Goal: Information Seeking & Learning: Find specific fact

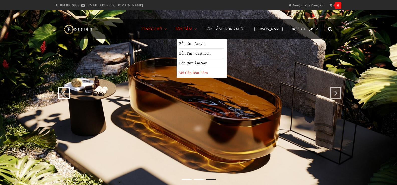
click at [195, 74] on link "Vòi Cấp Bồn Tắm" at bounding box center [201, 73] width 45 height 10
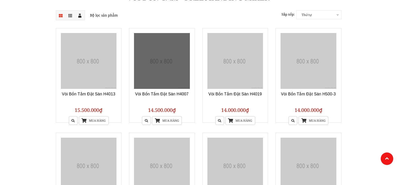
scroll to position [75, 0]
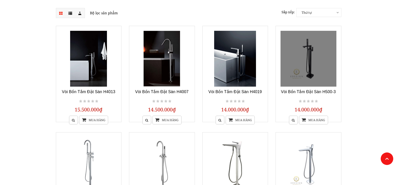
click at [310, 59] on link at bounding box center [309, 59] width 56 height 56
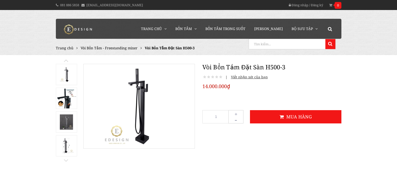
click at [317, 45] on input "search" at bounding box center [286, 44] width 75 height 10
type input "char"
click at [325, 39] on button at bounding box center [330, 44] width 10 height 10
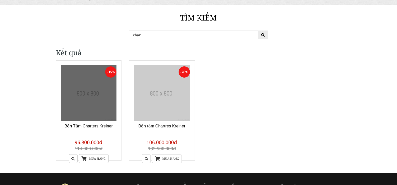
scroll to position [50, 0]
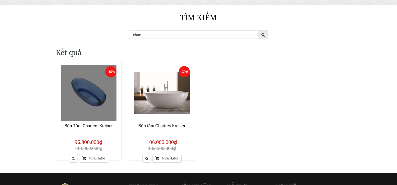
click at [86, 96] on link at bounding box center [89, 93] width 56 height 56
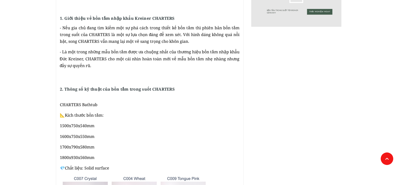
scroll to position [251, 0]
drag, startPoint x: 59, startPoint y: 157, endPoint x: 100, endPoint y: 158, distance: 40.9
copy span "1800x930x560mm"
